Goal: Task Accomplishment & Management: Use online tool/utility

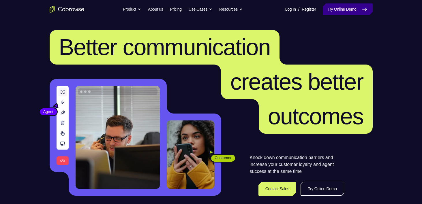
click at [345, 8] on link "Try Online Demo" at bounding box center [348, 9] width 50 height 12
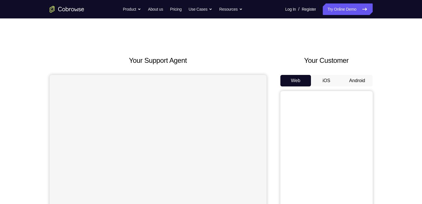
click at [352, 77] on button "Android" at bounding box center [357, 81] width 31 height 12
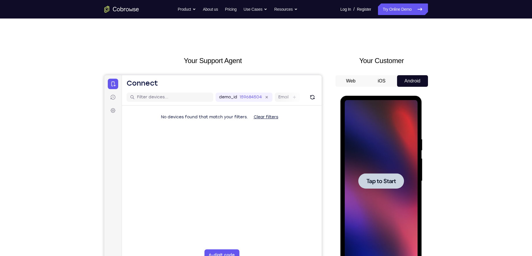
click at [386, 184] on span "Tap to Start" at bounding box center [380, 181] width 29 height 6
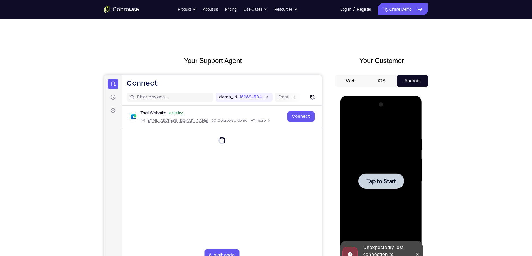
click at [387, 188] on div at bounding box center [381, 180] width 46 height 15
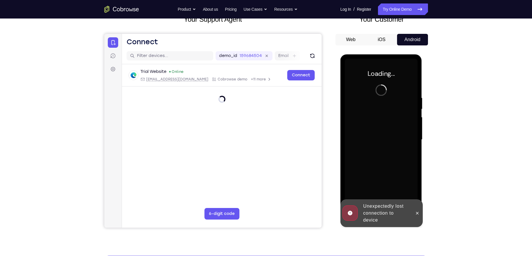
scroll to position [42, 0]
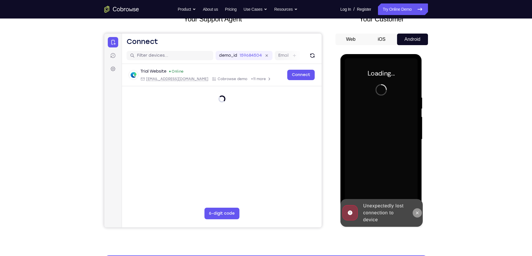
click at [421, 204] on button at bounding box center [416, 212] width 9 height 9
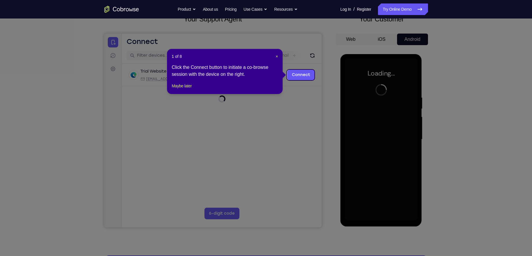
click at [275, 56] on header "1 of 8 ×" at bounding box center [224, 56] width 106 height 6
click at [276, 56] on span "×" at bounding box center [276, 56] width 2 height 5
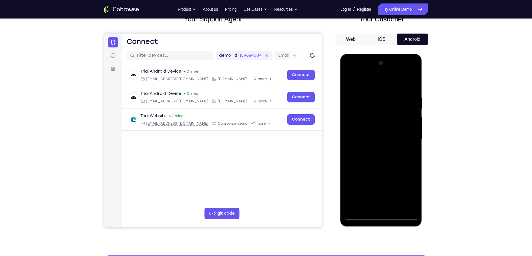
click at [382, 204] on div at bounding box center [380, 139] width 73 height 162
click at [408, 188] on div at bounding box center [380, 139] width 73 height 162
click at [370, 84] on div at bounding box center [380, 139] width 73 height 162
click at [406, 137] on div at bounding box center [380, 139] width 73 height 162
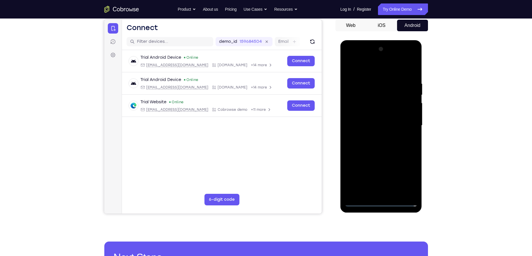
scroll to position [55, 0]
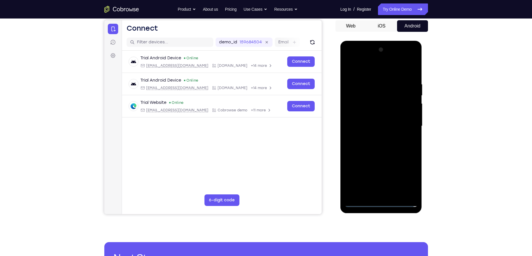
click at [404, 122] on div at bounding box center [380, 126] width 73 height 162
click at [407, 125] on div at bounding box center [380, 126] width 73 height 162
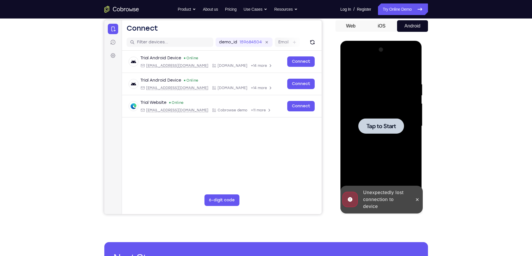
click at [404, 123] on div at bounding box center [380, 126] width 73 height 162
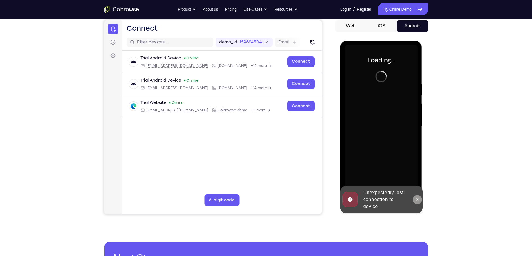
click at [420, 202] on button at bounding box center [416, 199] width 9 height 9
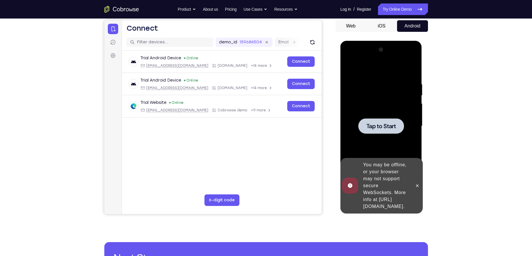
click at [389, 123] on span "Tap to Start" at bounding box center [380, 126] width 29 height 6
click at [420, 184] on button at bounding box center [416, 185] width 9 height 9
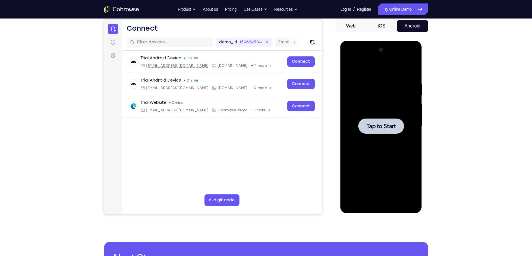
click at [382, 128] on span "Tap to Start" at bounding box center [380, 126] width 29 height 6
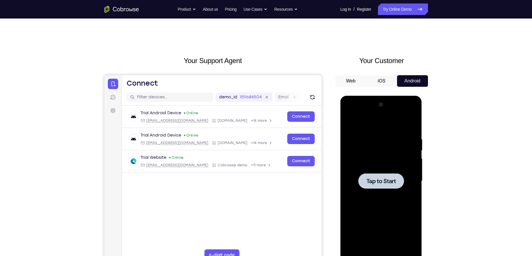
click at [346, 78] on button "Web" at bounding box center [350, 81] width 31 height 12
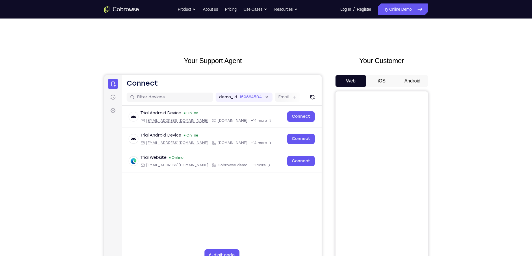
click at [409, 81] on button "Android" at bounding box center [412, 81] width 31 height 12
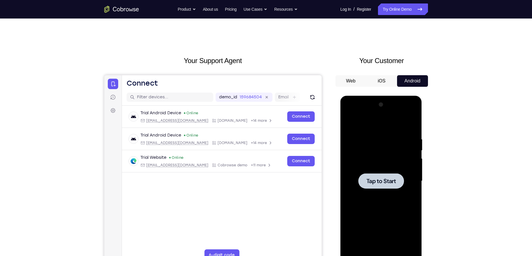
click at [374, 187] on div at bounding box center [381, 180] width 46 height 15
click at [373, 183] on span "Tap to Start" at bounding box center [380, 181] width 29 height 6
click at [398, 12] on link "Try Online Demo" at bounding box center [403, 9] width 50 height 12
click at [374, 181] on span "Tap to Start" at bounding box center [380, 181] width 29 height 6
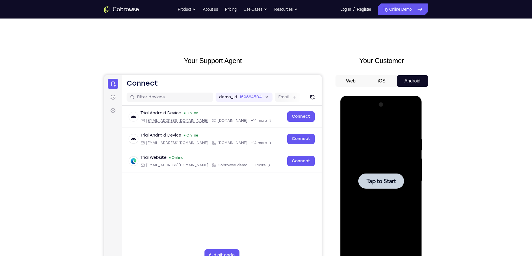
click at [374, 181] on span "Tap to Start" at bounding box center [380, 181] width 29 height 6
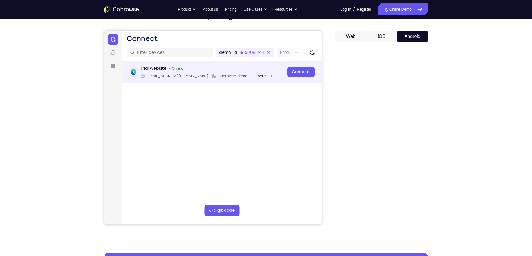
scroll to position [45, 0]
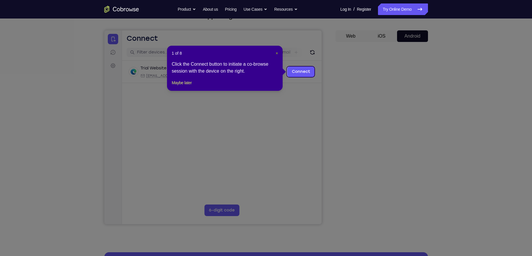
click at [276, 52] on span "×" at bounding box center [276, 53] width 2 height 5
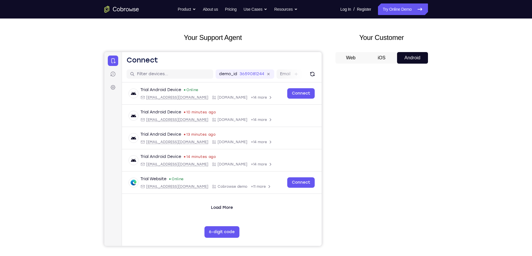
scroll to position [23, 0]
